Goal: Complete application form: Complete application form

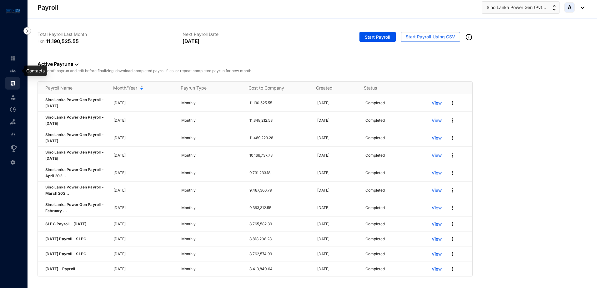
click at [11, 69] on img at bounding box center [13, 71] width 6 height 6
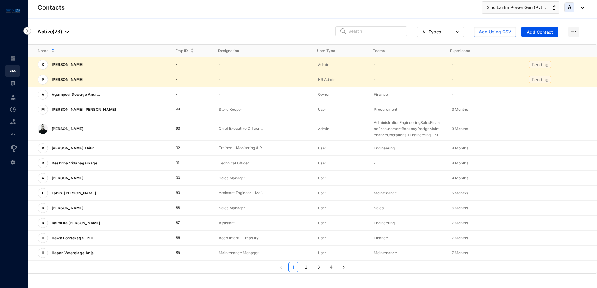
click at [541, 80] on p "Pending" at bounding box center [539, 80] width 17 height 6
click at [72, 81] on p "[PERSON_NAME]" at bounding box center [67, 80] width 38 height 10
click at [560, 81] on td "Pending" at bounding box center [557, 79] width 77 height 15
click at [537, 81] on p "Pending" at bounding box center [539, 80] width 17 height 6
click at [0, 0] on p "View More" at bounding box center [0, 0] width 0 height 0
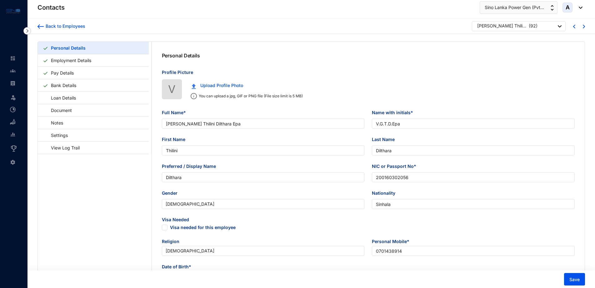
type input "Vidana Gamage Thilini Dilthara Epa"
type input "V.G.T.D.Epa"
type input "Thilini"
type input "Dilthara"
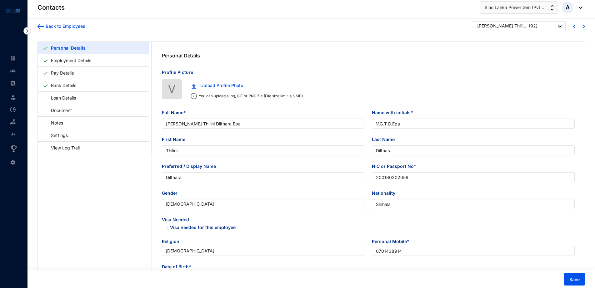
type input "200160302056"
type input "Sinhala"
type input "0701438914"
type input "Gamagedarawatta, Sulthanagoda, Matara"
checkbox input "true"
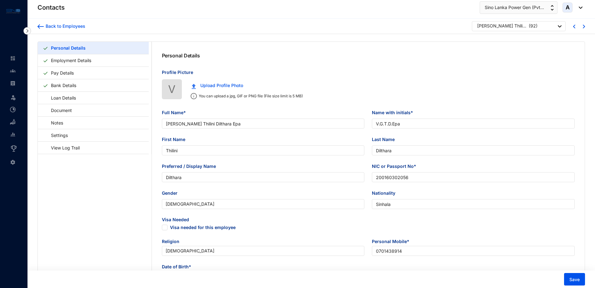
radio input "true"
type input "V.G.K.P.Epa"
type input "Father"
type input "0741172123"
type input "0718672064"
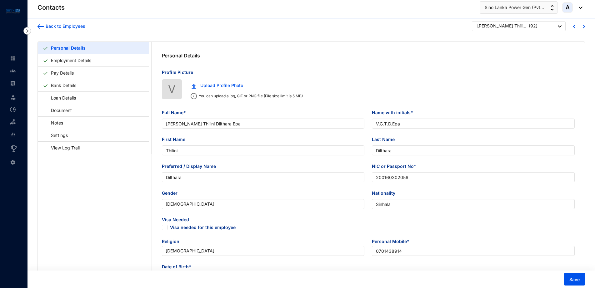
type input "2001-04-12"
click at [12, 68] on img at bounding box center [13, 71] width 6 height 6
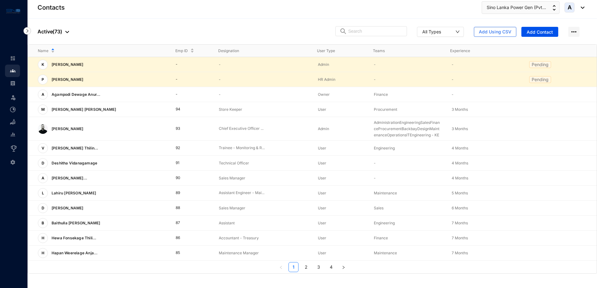
click at [539, 80] on p "Pending" at bounding box center [539, 80] width 17 height 6
